Goal: Information Seeking & Learning: Learn about a topic

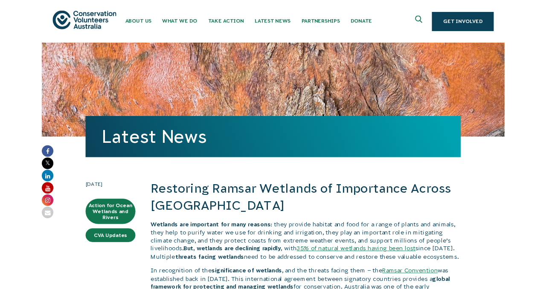
scroll to position [188, 0]
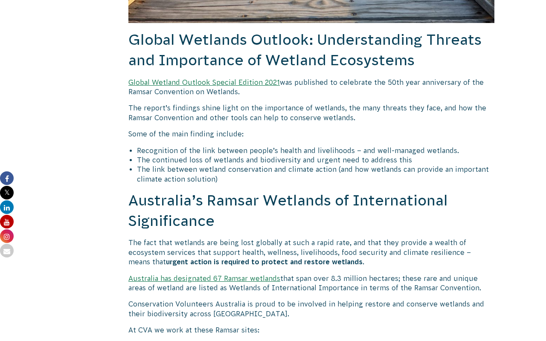
scroll to position [1399, 0]
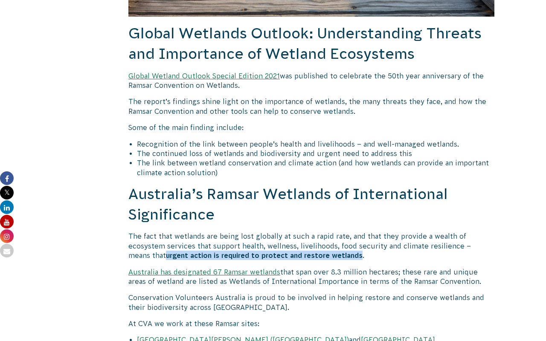
drag, startPoint x: 143, startPoint y: 256, endPoint x: 336, endPoint y: 256, distance: 193.6
click at [336, 256] on p "The fact that wetlands are being lost globally at such a rapid rate, and that t…" at bounding box center [311, 246] width 366 height 29
copy p "urgent action is required to protect and restore wetlands"
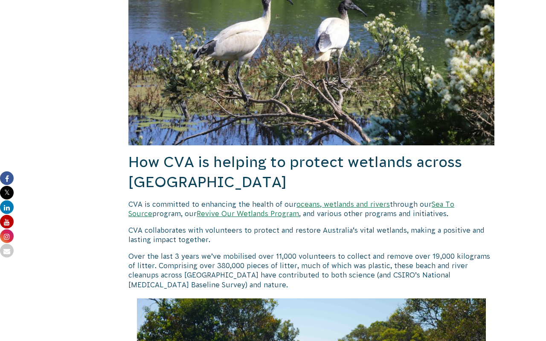
scroll to position [1977, 0]
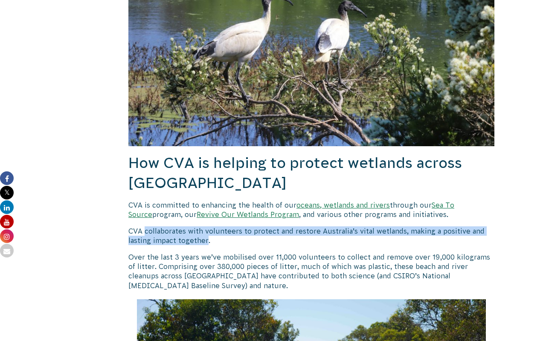
drag, startPoint x: 144, startPoint y: 213, endPoint x: 206, endPoint y: 219, distance: 61.7
click at [206, 226] on p "CVA collaborates with volunteers to protect and restore Australia’s vital wetla…" at bounding box center [311, 235] width 366 height 19
copy p "collaborates with volunteers to protect and restore Australia’s vital wetlands,…"
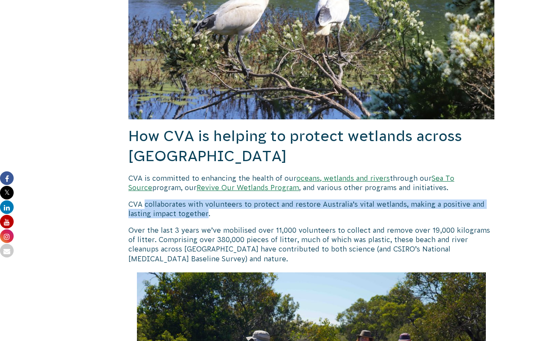
scroll to position [2018, 0]
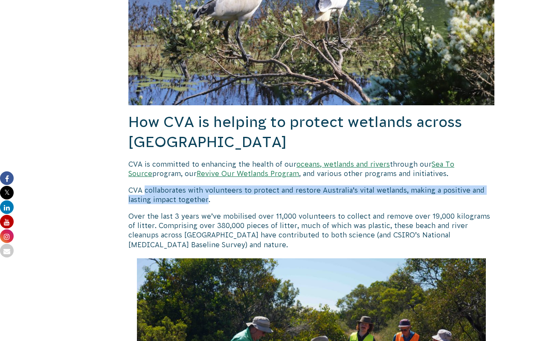
click at [155, 185] on p "CVA collaborates with volunteers to protect and restore Australia’s vital wetla…" at bounding box center [311, 194] width 366 height 19
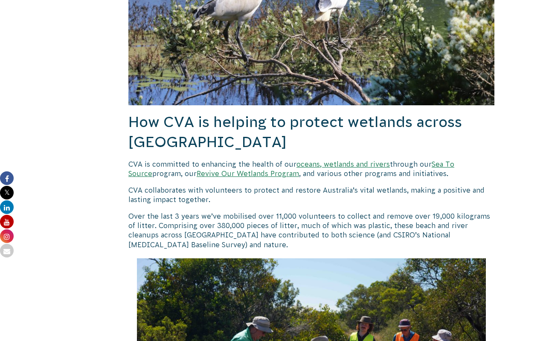
drag, startPoint x: 221, startPoint y: 196, endPoint x: 271, endPoint y: 196, distance: 49.9
click at [271, 212] on p "Over the last 3 years we’ve mobilised over 11,000 volunteers to collect and rem…" at bounding box center [311, 231] width 366 height 38
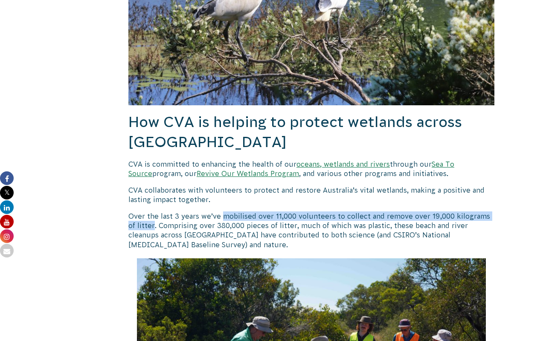
drag, startPoint x: 222, startPoint y: 197, endPoint x: 145, endPoint y: 206, distance: 76.9
click at [145, 212] on p "Over the last 3 years we’ve mobilised over 11,000 volunteers to collect and rem…" at bounding box center [311, 231] width 366 height 38
copy p "mobilised over 11,000 volunteers to collect and remove over 19,000 kilograms of…"
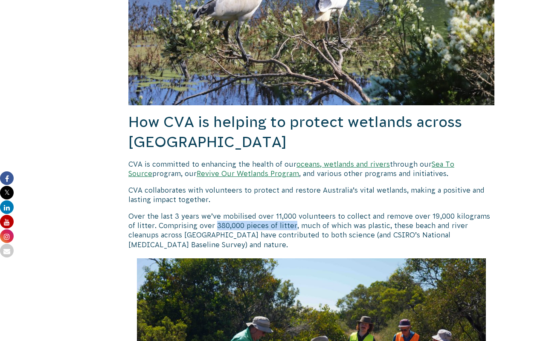
drag, startPoint x: 207, startPoint y: 206, endPoint x: 286, endPoint y: 206, distance: 78.9
click at [286, 212] on p "Over the last 3 years we’ve mobilised over 11,000 volunteers to collect and rem…" at bounding box center [311, 231] width 366 height 38
copy p "380,000 pieces of litter"
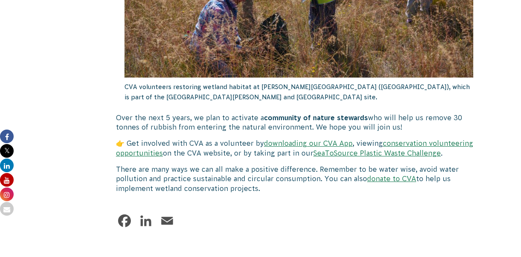
scroll to position [2433, 0]
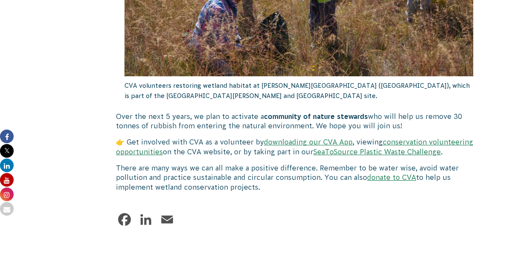
drag, startPoint x: 265, startPoint y: 96, endPoint x: 367, endPoint y: 96, distance: 101.9
click at [367, 113] on b "community of nature stewards" at bounding box center [316, 117] width 104 height 8
click at [431, 112] on p "Over the next 5 years, we plan to activate a community of nature stewards who w…" at bounding box center [299, 121] width 366 height 19
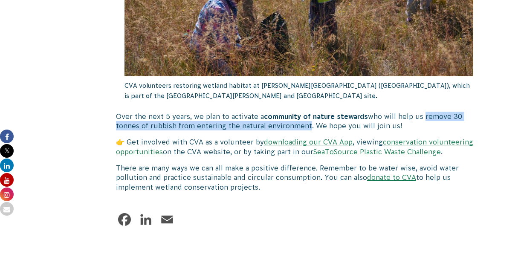
drag, startPoint x: 425, startPoint y: 97, endPoint x: 306, endPoint y: 107, distance: 119.8
click at [306, 112] on p "Over the next 5 years, we plan to activate a community of nature stewards who w…" at bounding box center [299, 121] width 366 height 19
copy p "remove 30 tonnes of rubbish from entering the natural environment"
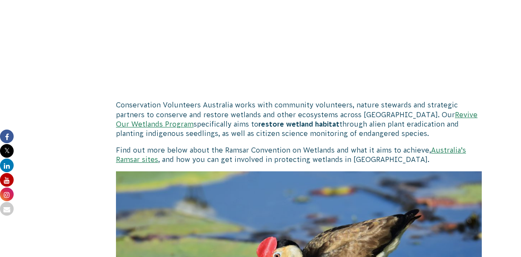
scroll to position [541, 0]
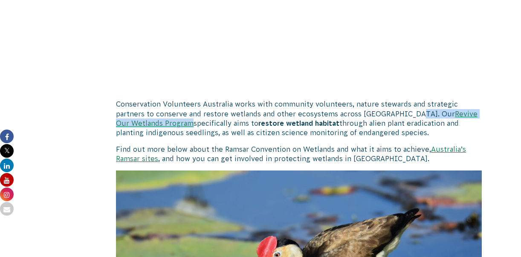
drag, startPoint x: 409, startPoint y: 113, endPoint x: 143, endPoint y: 122, distance: 265.4
click at [143, 122] on p "Conservation Volunteers Australia works with community volunteers, nature stewa…" at bounding box center [299, 118] width 366 height 38
copy p "Revive Our Wetlands Program"
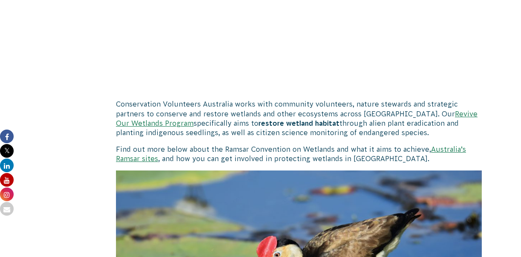
drag, startPoint x: 211, startPoint y: 122, endPoint x: 353, endPoint y: 122, distance: 142.0
click at [353, 122] on p "Conservation Volunteers Australia works with community volunteers, nature stewa…" at bounding box center [299, 118] width 366 height 38
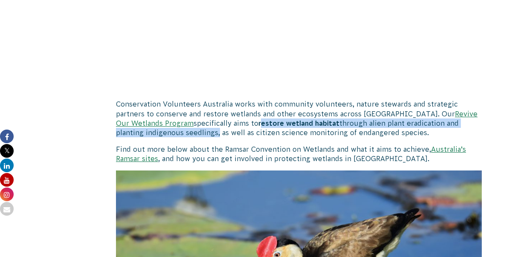
drag, startPoint x: 214, startPoint y: 123, endPoint x: 149, endPoint y: 131, distance: 65.7
click at [149, 131] on p "Conservation Volunteers Australia works with community volunteers, nature stewa…" at bounding box center [299, 118] width 366 height 38
copy p "estore wetland habitat through alien plant eradication and planting indigenous …"
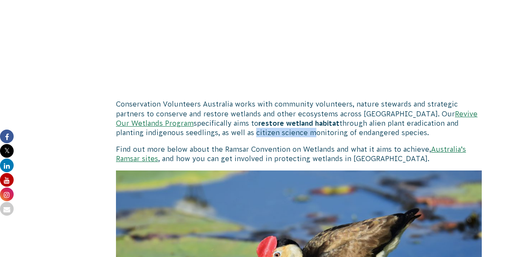
drag, startPoint x: 185, startPoint y: 133, endPoint x: 242, endPoint y: 133, distance: 56.3
click at [242, 133] on p "Conservation Volunteers Australia works with community volunteers, nature stewa…" at bounding box center [299, 118] width 366 height 38
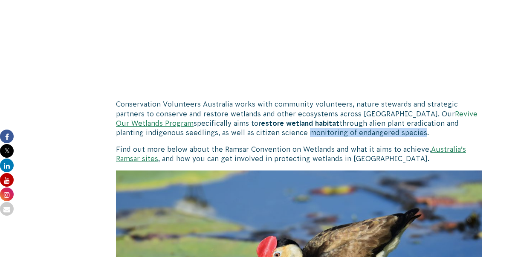
drag, startPoint x: 237, startPoint y: 133, endPoint x: 351, endPoint y: 136, distance: 113.5
click at [351, 136] on p "Conservation Volunteers Australia works with community volunteers, nature stewa…" at bounding box center [299, 118] width 366 height 38
copy p "monitoring of endangered species"
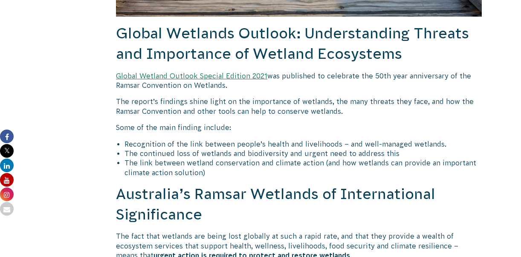
scroll to position [1400, 0]
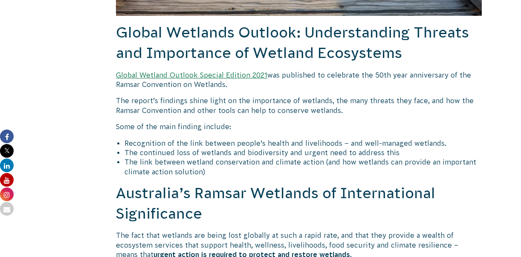
click at [220, 74] on link "Global Wetland Outlook Special Edition 2021" at bounding box center [191, 75] width 151 height 8
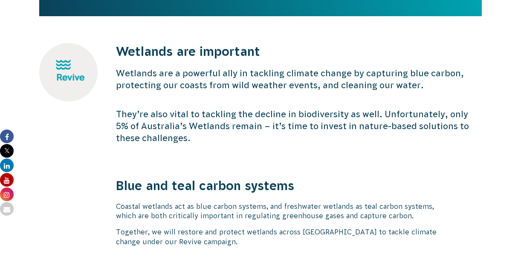
scroll to position [273, 0]
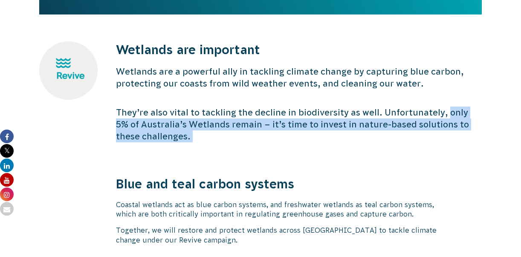
drag, startPoint x: 445, startPoint y: 114, endPoint x: 457, endPoint y: 151, distance: 38.6
copy div "only 5% of Australia’s Wetlands remain – it’s time to invest in nature-based so…"
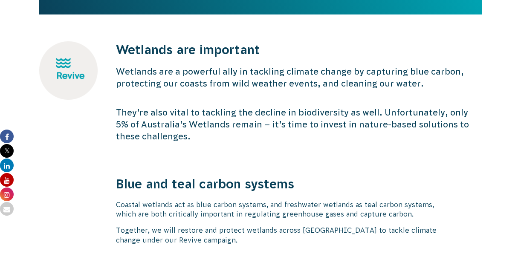
click at [309, 125] on p "They’re also vital to tackling the decline in biodiversity as well. Unfortunate…" at bounding box center [299, 125] width 366 height 36
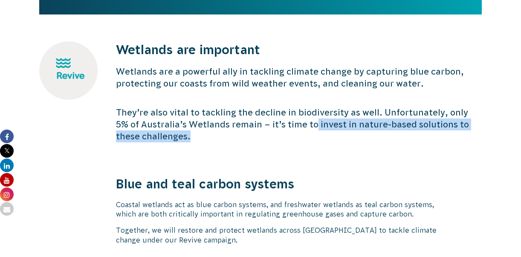
drag, startPoint x: 298, startPoint y: 124, endPoint x: 340, endPoint y: 136, distance: 43.5
click at [340, 136] on p "They’re also vital to tackling the decline in biodiversity as well. Unfortunate…" at bounding box center [299, 125] width 366 height 36
copy p "invest in nature-based solutions to these challenges."
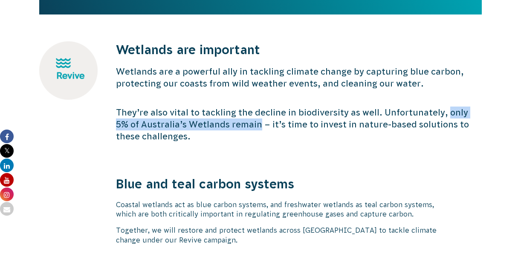
drag, startPoint x: 447, startPoint y: 111, endPoint x: 243, endPoint y: 122, distance: 204.6
click at [243, 122] on p "They’re also vital to tackling the decline in biodiversity as well. Unfortunate…" at bounding box center [299, 125] width 366 height 36
copy p "only 5% of Australia’s Wetlands remain"
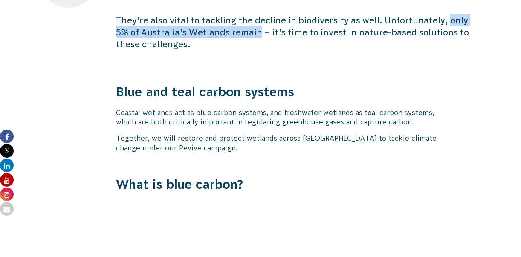
scroll to position [366, 0]
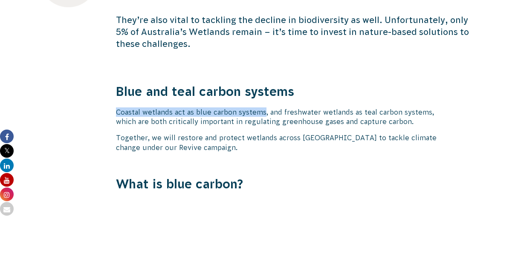
drag, startPoint x: 117, startPoint y: 110, endPoint x: 267, endPoint y: 110, distance: 149.7
click at [267, 110] on span "Coastal wetlands act as blue carbon systems, and freshwater wetlands as teal ca…" at bounding box center [275, 116] width 318 height 17
copy span "Coastal wetlands act as blue carbon systems"
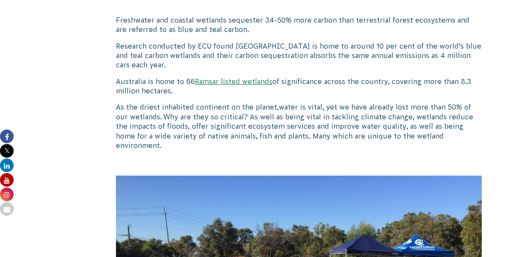
scroll to position [764, 0]
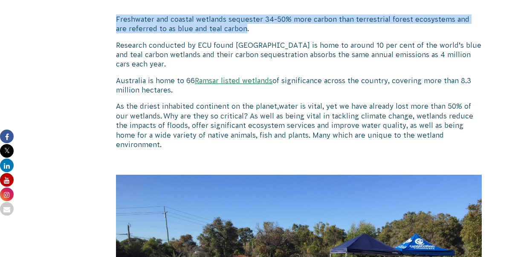
drag, startPoint x: 232, startPoint y: 27, endPoint x: 119, endPoint y: 8, distance: 114.6
copy p "Freshwater and coastal wetlands sequester 34-50% more carbon than terrestrial f…"
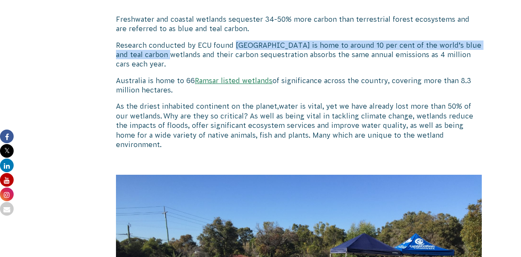
drag, startPoint x: 234, startPoint y: 45, endPoint x: 171, endPoint y: 53, distance: 63.2
click at [171, 53] on p "Research conducted by ECU found Australia is home to around 10 per cent of the …" at bounding box center [299, 55] width 366 height 29
copy p "Australia is home to around 10 per cent of the world’s blue and teal carbon wet…"
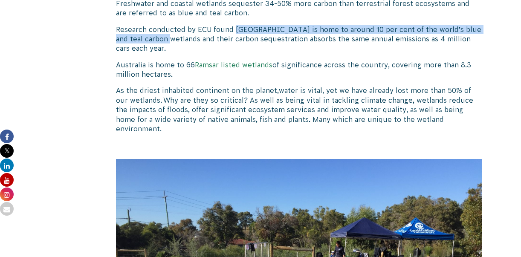
scroll to position [782, 0]
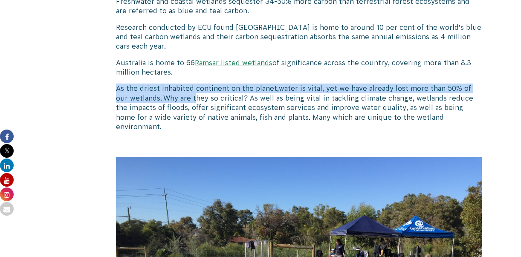
drag, startPoint x: 117, startPoint y: 89, endPoint x: 181, endPoint y: 99, distance: 65.2
click at [181, 99] on p "As the driest inhabited continent on the planet , water is vital, yet we have a…" at bounding box center [299, 108] width 366 height 48
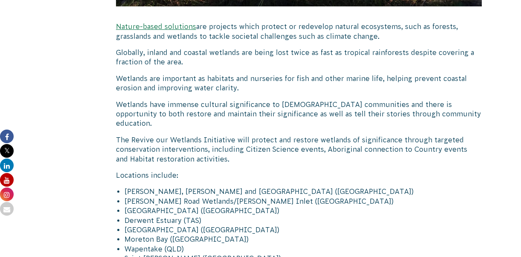
scroll to position [1208, 0]
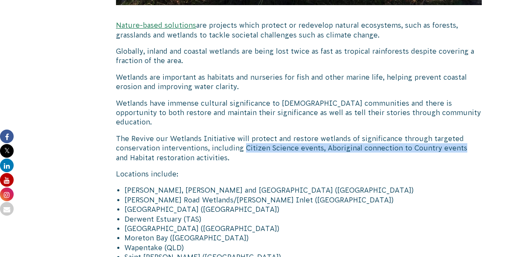
drag, startPoint x: 242, startPoint y: 129, endPoint x: 466, endPoint y: 127, distance: 223.4
click at [466, 134] on p "The Revive our Wetlands Initiative will protect and restore wetlands of signifi…" at bounding box center [299, 148] width 366 height 29
copy p "Citizen Science events, Aboriginal connection to Country events"
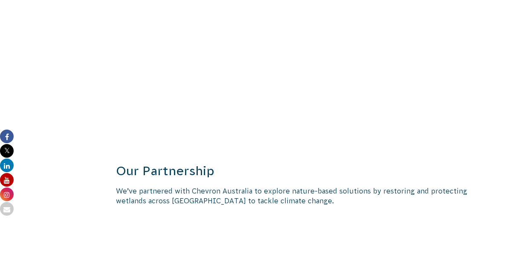
scroll to position [1637, 0]
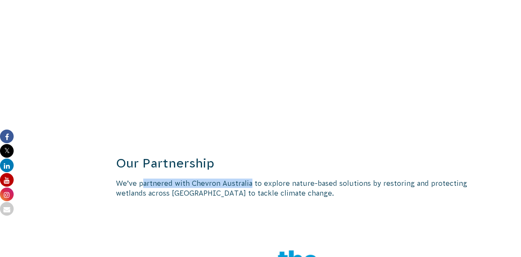
drag, startPoint x: 141, startPoint y: 166, endPoint x: 252, endPoint y: 165, distance: 110.4
click at [252, 179] on p "We’ve partnered with Chevron Australia to explore nature-based solutions by res…" at bounding box center [299, 188] width 366 height 19
copy p "artnered with Chevron Australia"
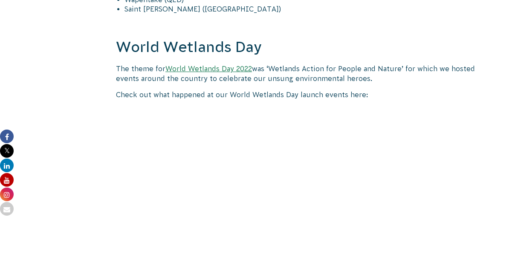
scroll to position [1445, 0]
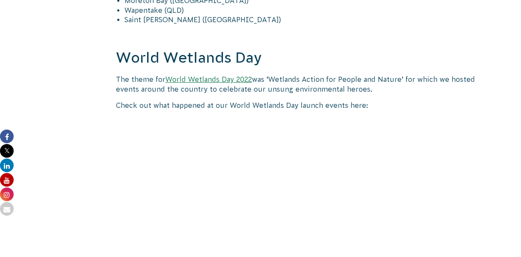
click at [235, 75] on link "World Wetlands Day 2022" at bounding box center [208, 79] width 87 height 8
